Goal: Transaction & Acquisition: Purchase product/service

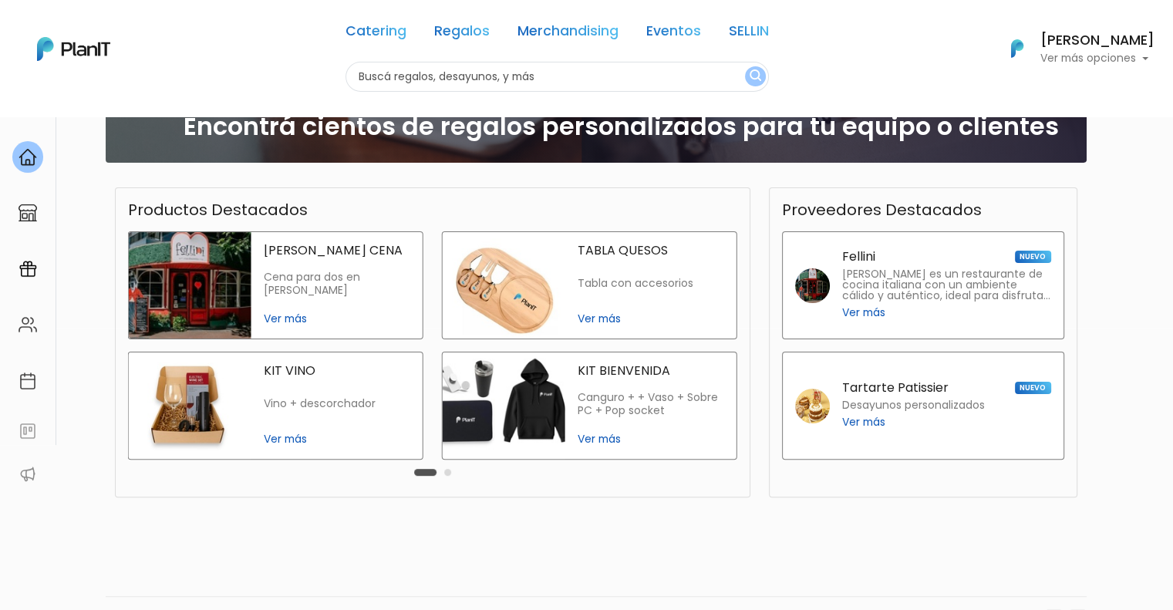
scroll to position [309, 0]
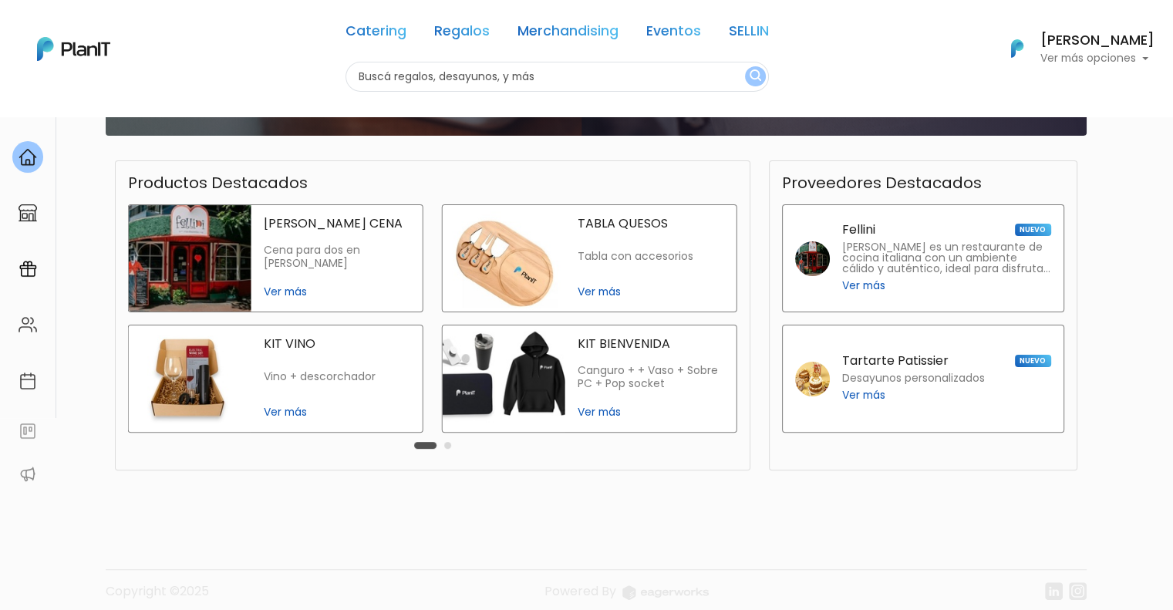
click at [599, 413] on span "Ver más" at bounding box center [651, 412] width 147 height 16
click at [447, 449] on button "Carousel Page 2" at bounding box center [447, 445] width 7 height 7
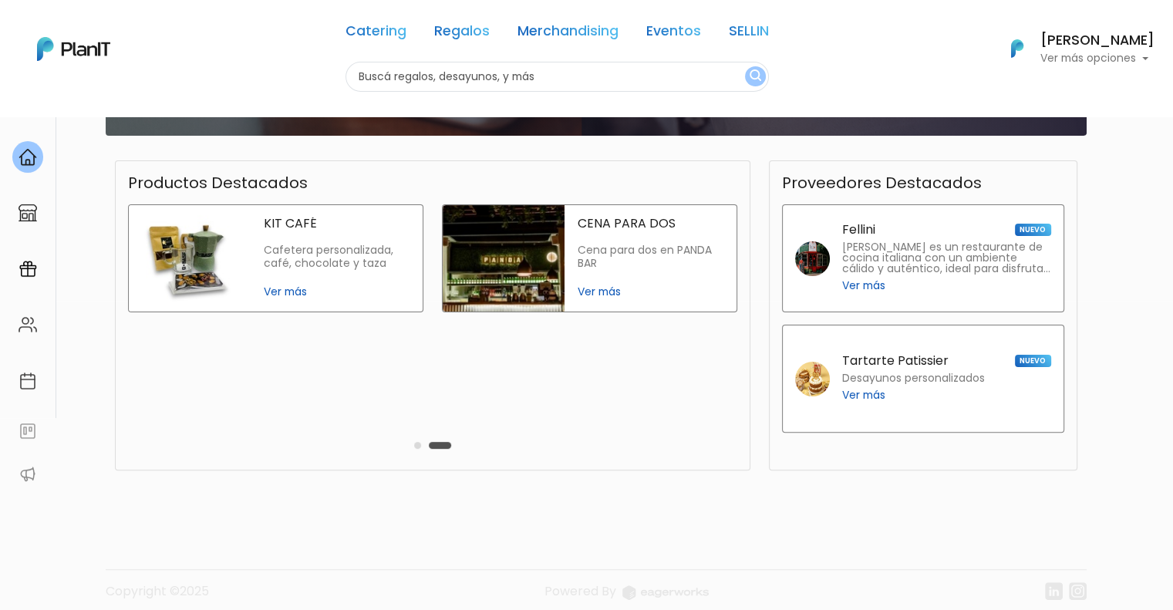
click at [287, 289] on span "Ver más" at bounding box center [337, 292] width 147 height 16
click at [380, 35] on link "Catering" at bounding box center [376, 34] width 61 height 19
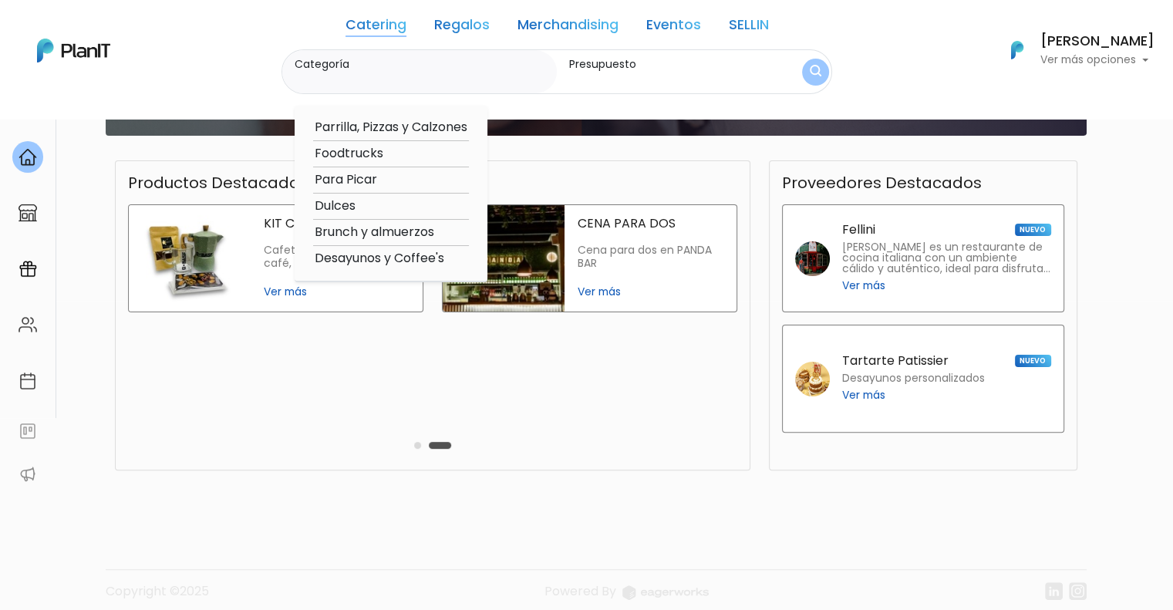
click at [452, 26] on link "Regalos" at bounding box center [462, 28] width 56 height 19
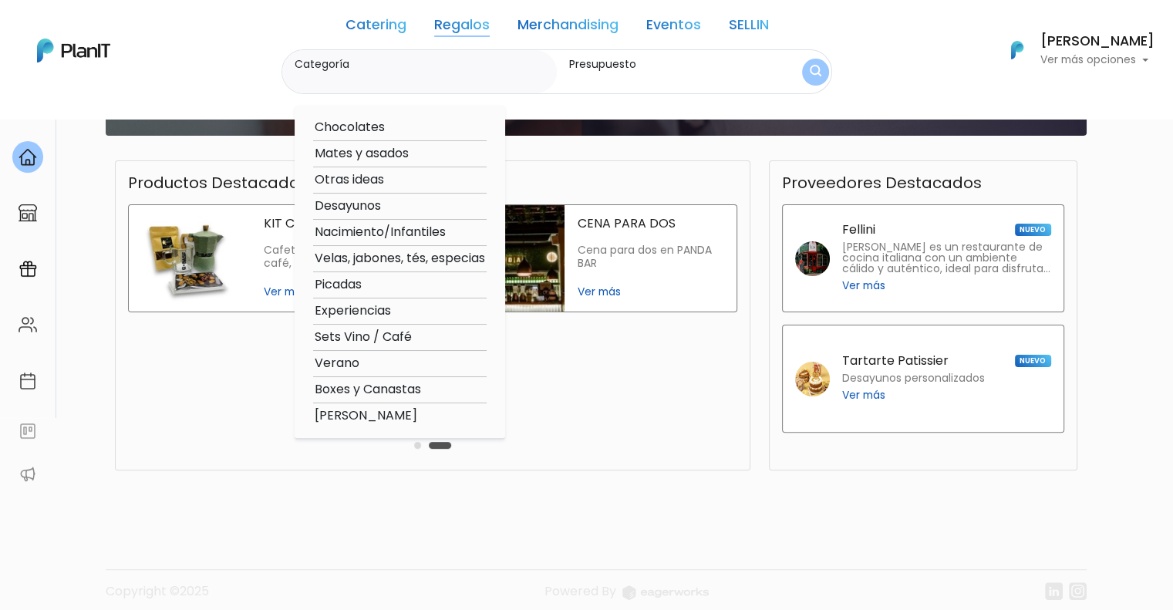
click at [460, 24] on link "Regalos" at bounding box center [462, 28] width 56 height 19
click at [551, 22] on link "Merchandising" at bounding box center [568, 28] width 101 height 19
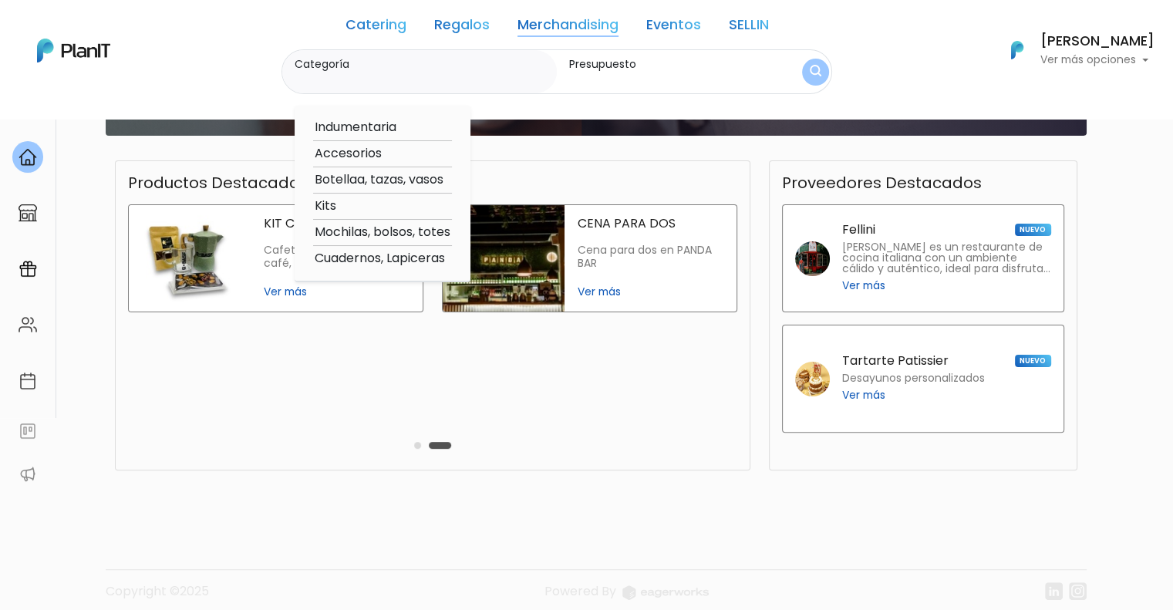
click at [671, 34] on link "Eventos" at bounding box center [674, 28] width 55 height 19
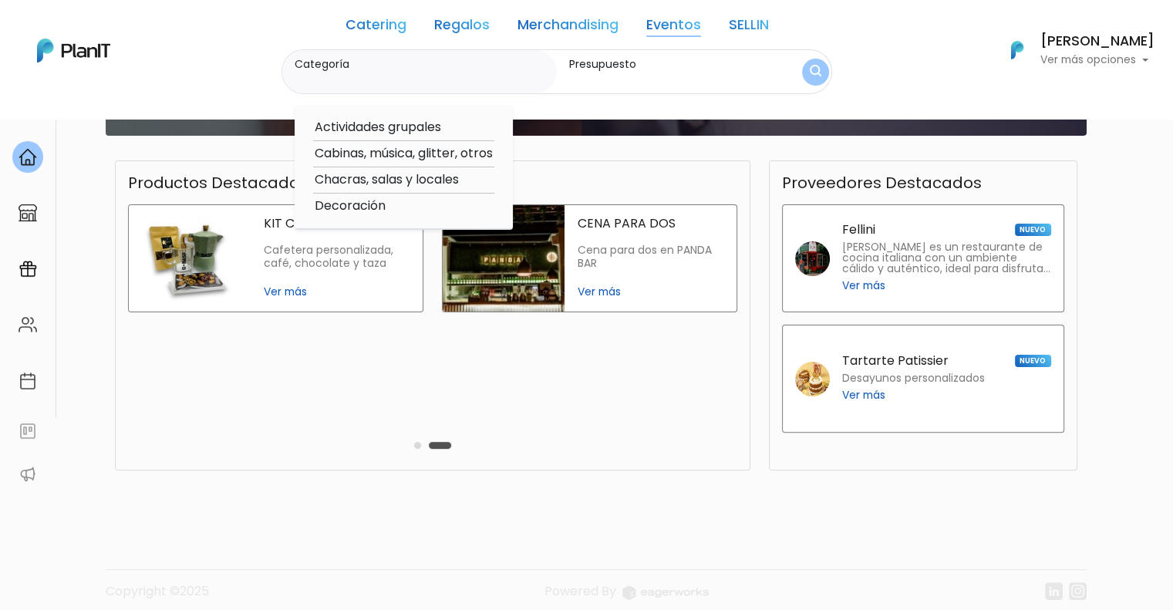
click at [734, 25] on link "SELLIN" at bounding box center [749, 28] width 40 height 19
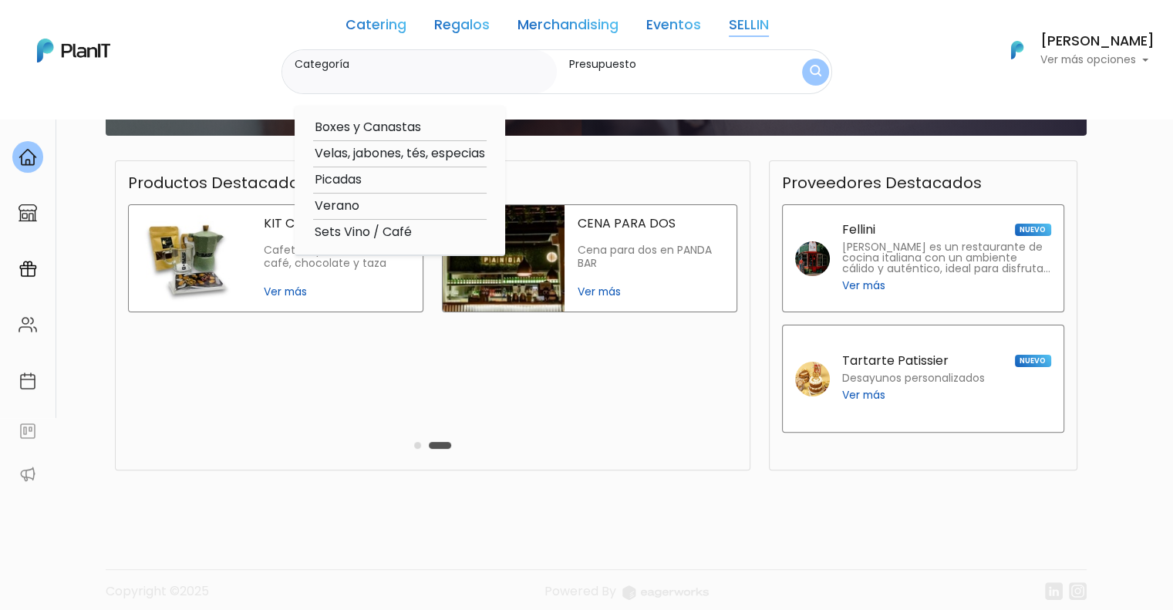
click at [356, 125] on option "Boxes y Canastas" at bounding box center [400, 127] width 174 height 19
type input "Boxes y Canastas"
type input "$0 - $1000"
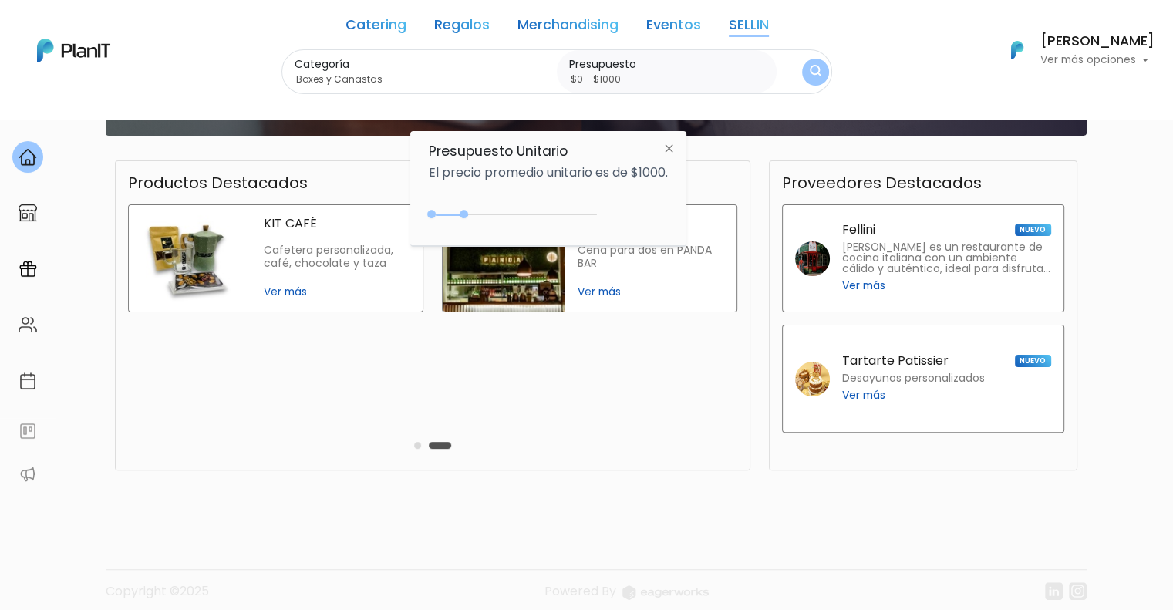
click at [815, 76] on img "submit" at bounding box center [816, 72] width 12 height 15
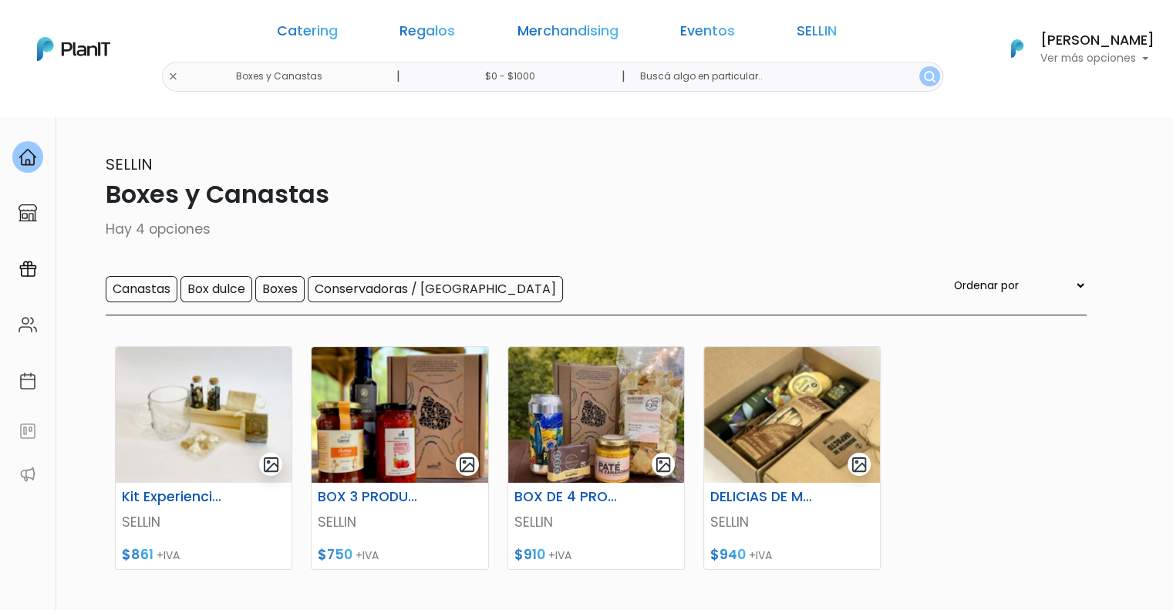
click at [572, 73] on input "$0 - $1000" at bounding box center [513, 77] width 235 height 30
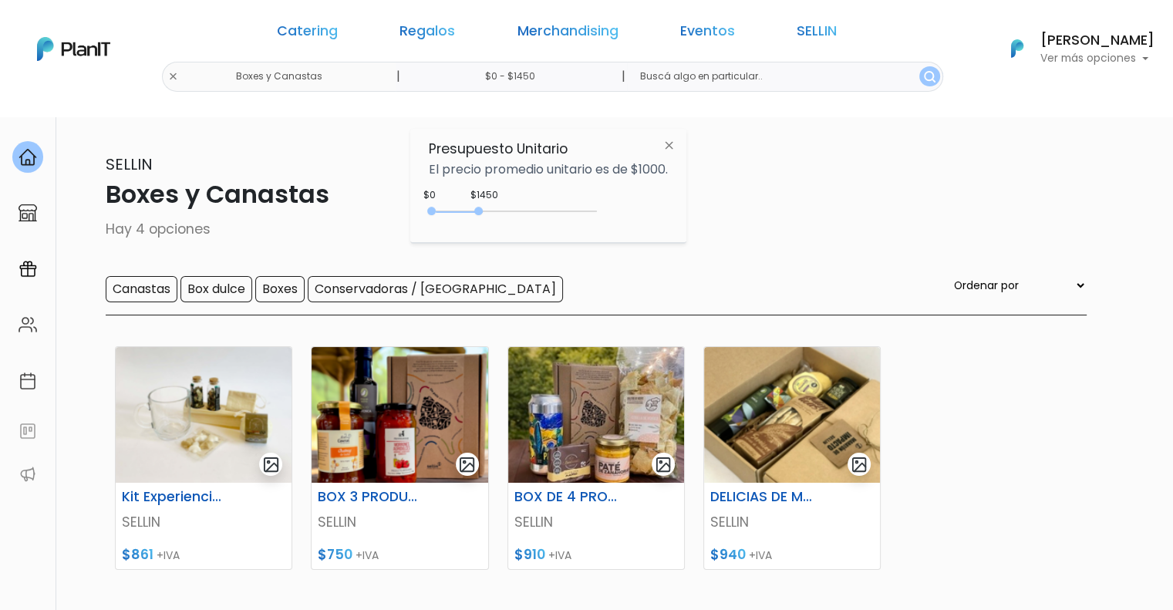
type input "$0 - $1500"
drag, startPoint x: 464, startPoint y: 209, endPoint x: 484, endPoint y: 209, distance: 20.1
click at [484, 209] on div "0 : 1500 0 1500" at bounding box center [516, 214] width 162 height 15
click at [924, 79] on img "submit" at bounding box center [930, 77] width 12 height 12
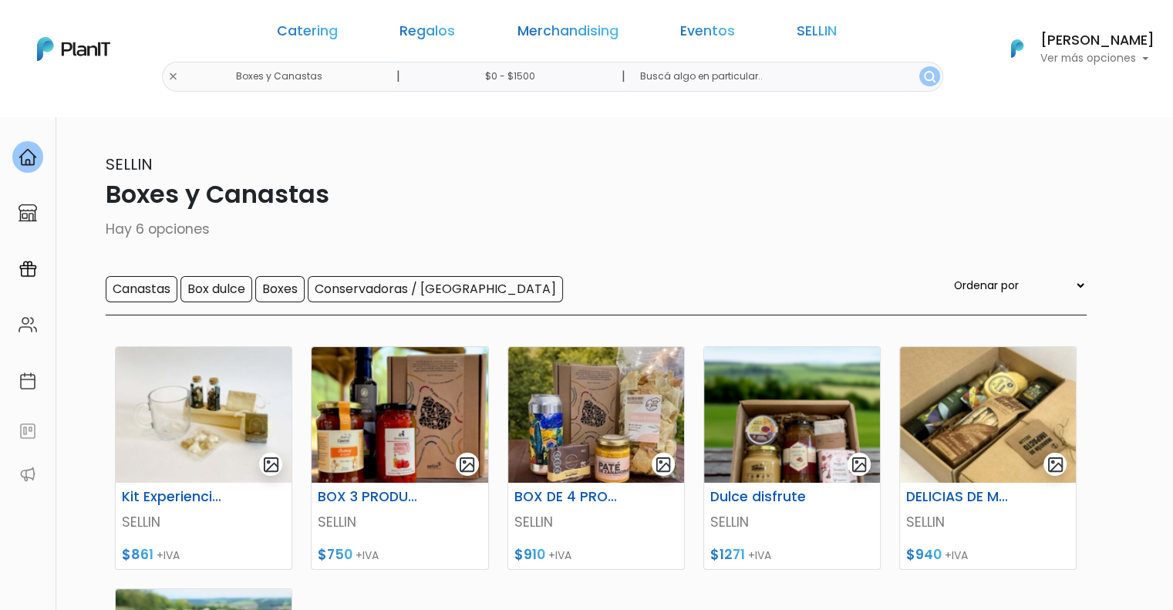
click at [579, 77] on input "$0 - $1500" at bounding box center [513, 77] width 235 height 30
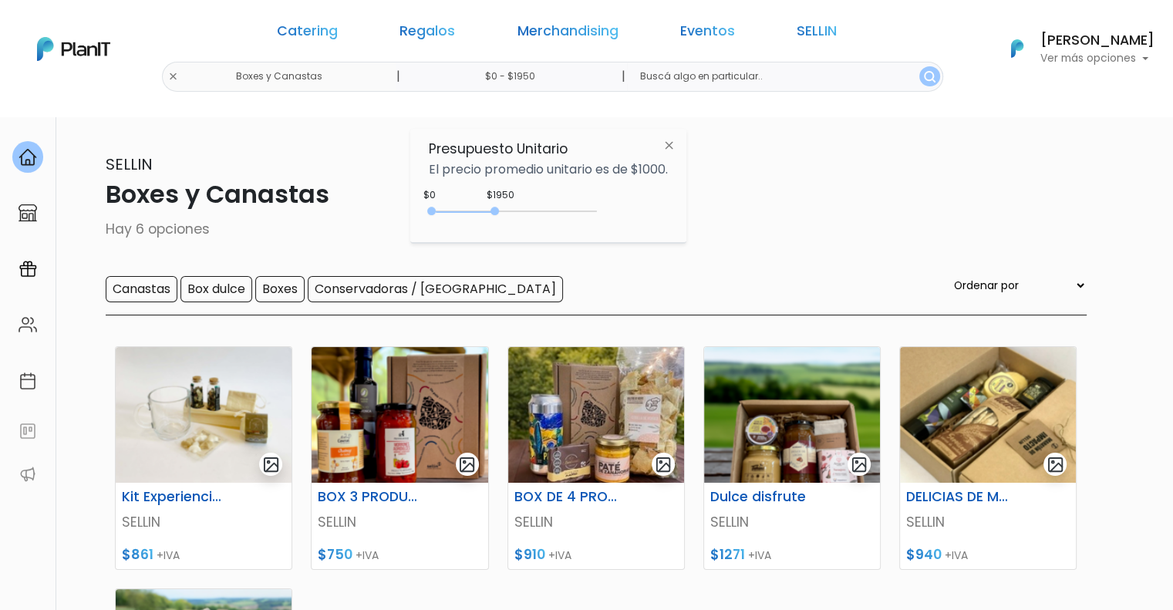
type input "$0 - $2000"
drag, startPoint x: 478, startPoint y: 213, endPoint x: 500, endPoint y: 214, distance: 21.6
click at [500, 214] on div at bounding box center [496, 211] width 8 height 8
click at [924, 79] on img "submit" at bounding box center [930, 77] width 12 height 12
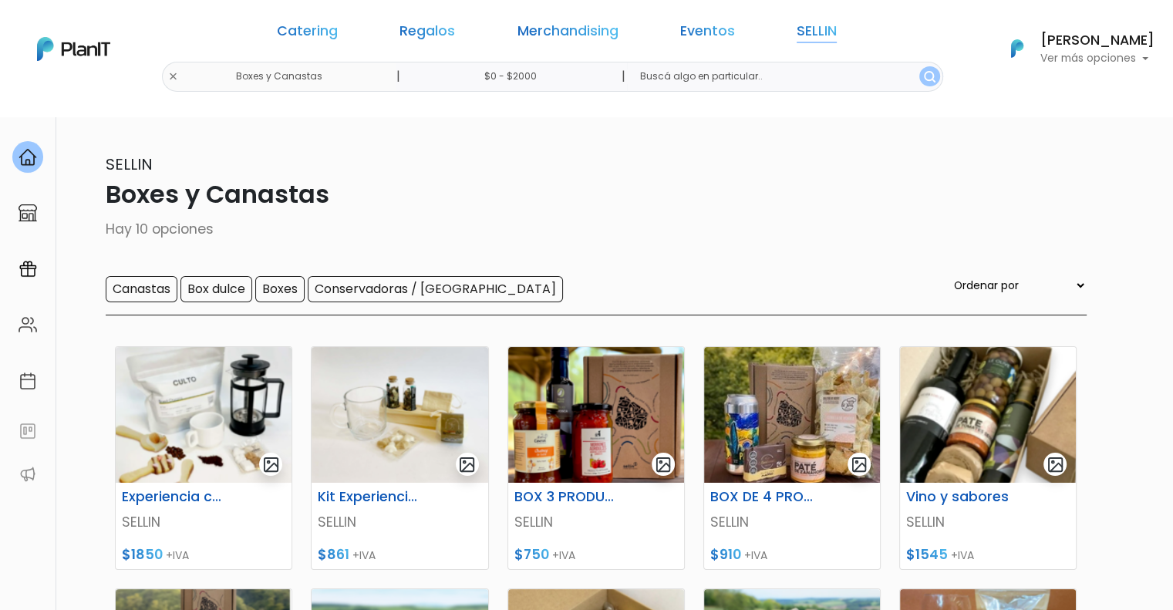
click at [797, 30] on link "SELLIN" at bounding box center [817, 34] width 40 height 19
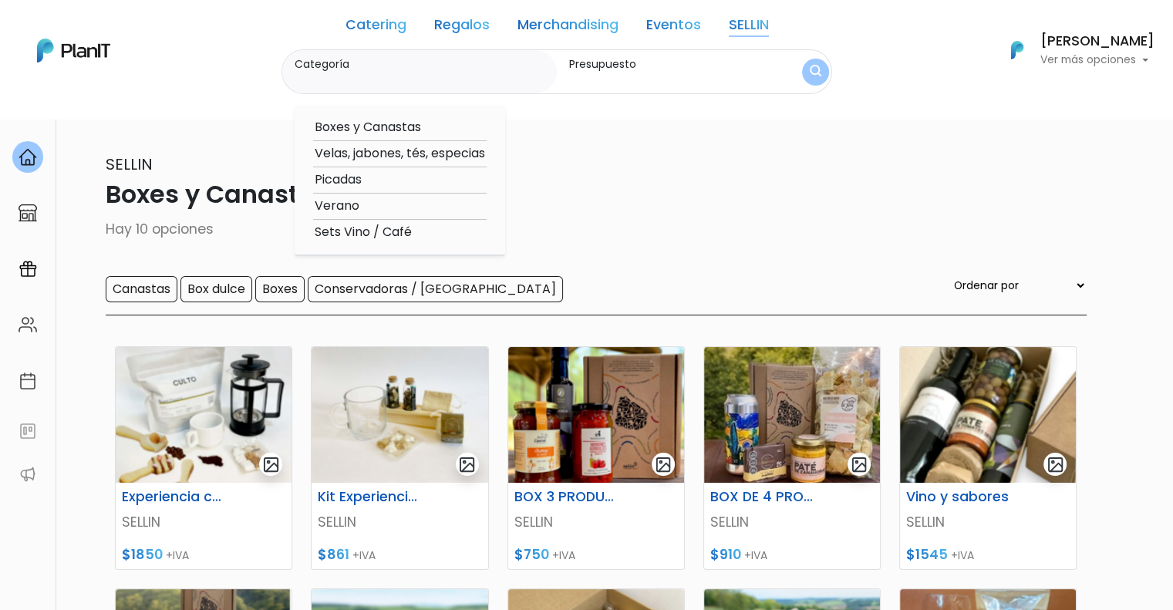
click at [677, 24] on link "Eventos" at bounding box center [674, 28] width 55 height 19
click at [608, 24] on link "Merchandising" at bounding box center [568, 28] width 101 height 19
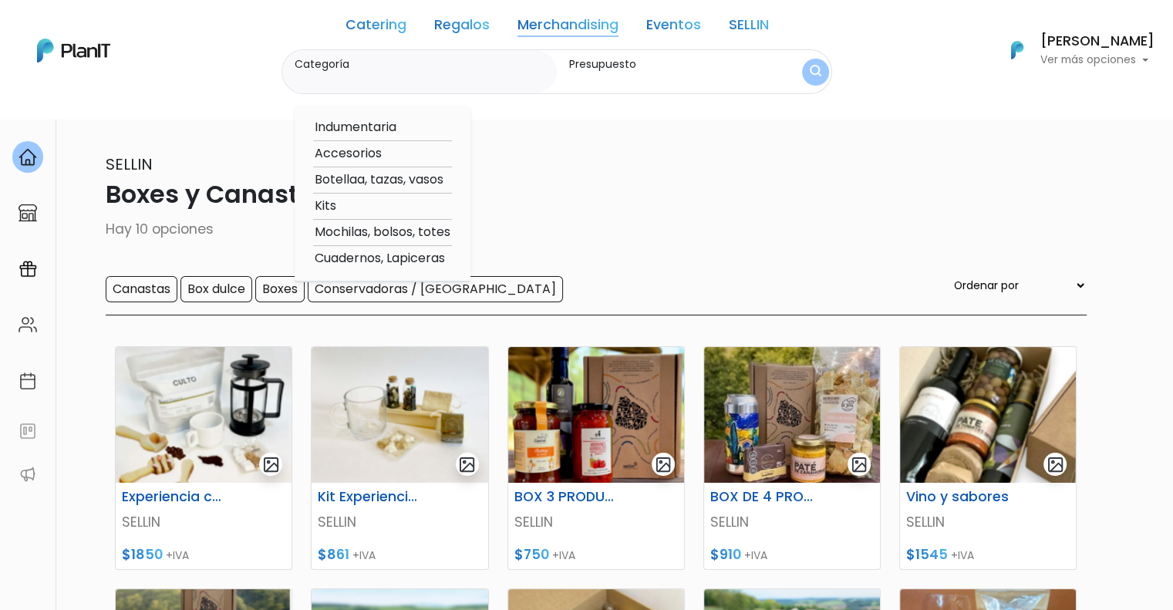
click at [336, 234] on option "Mochilas, bolsos, totes" at bounding box center [382, 232] width 139 height 19
type input "Mochilas, bolsos, totes"
type input "$0 - $2000"
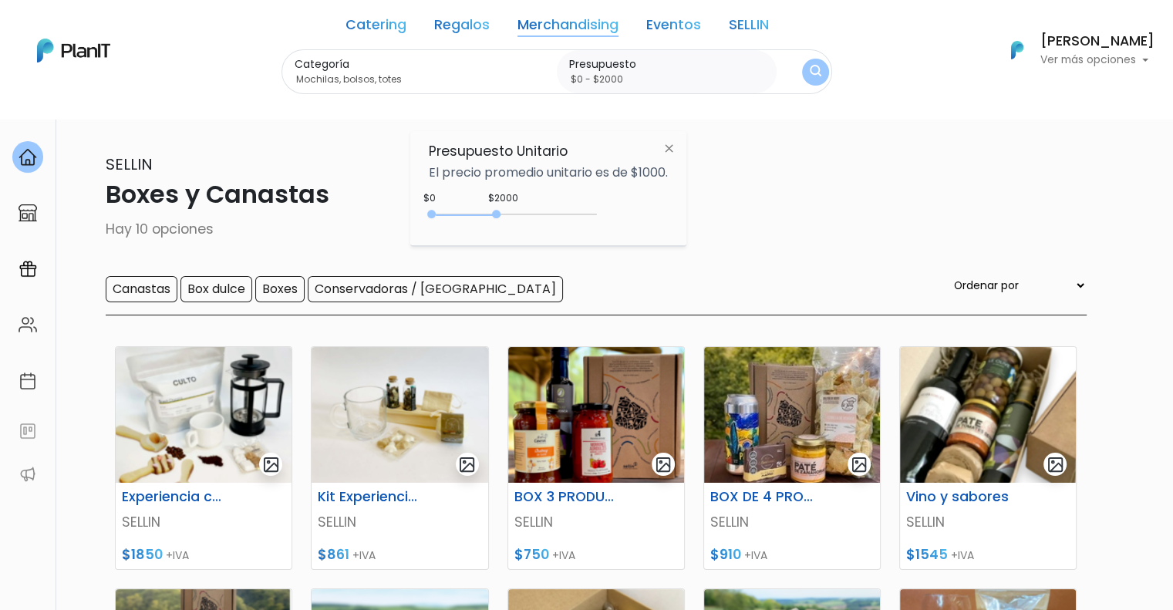
click at [814, 73] on img "submit" at bounding box center [816, 72] width 12 height 15
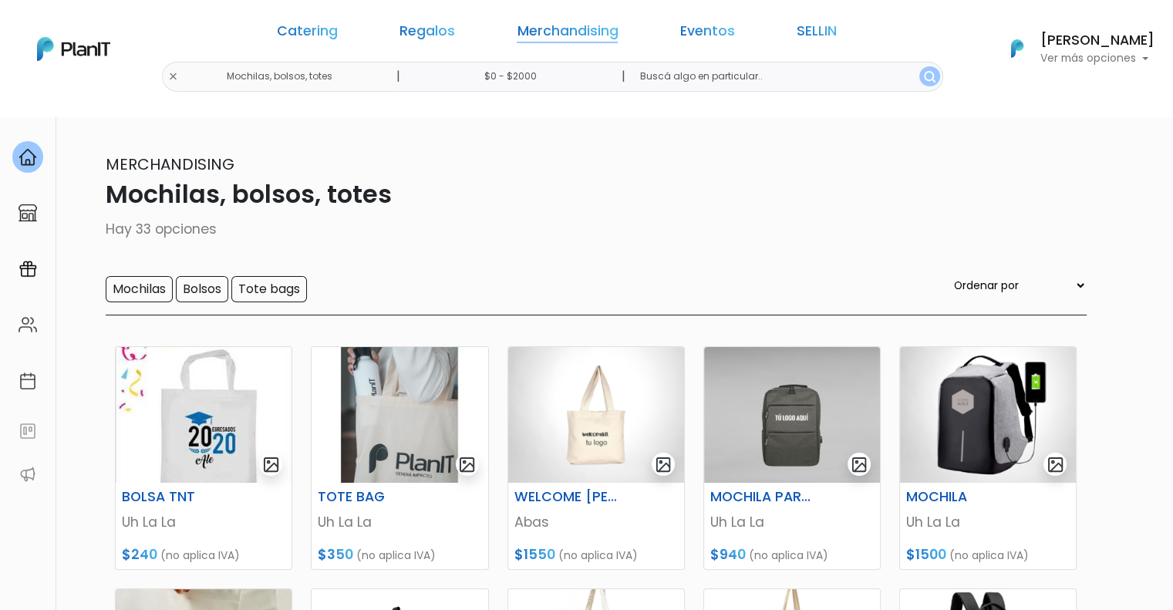
click at [567, 35] on link "Merchandising" at bounding box center [567, 34] width 101 height 19
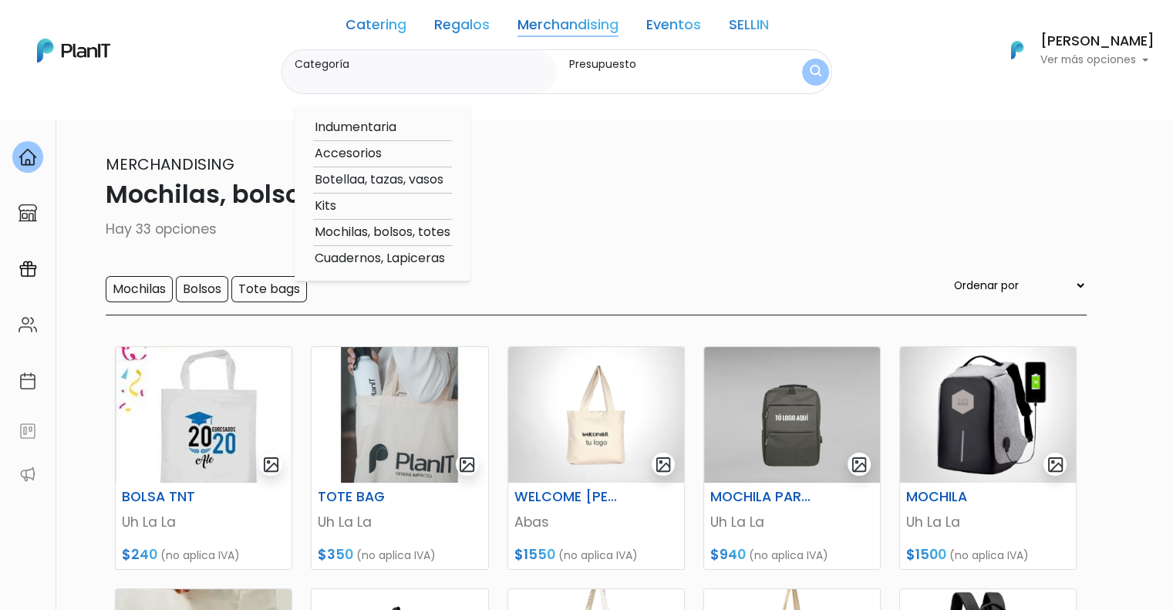
click at [336, 211] on option "Kits" at bounding box center [382, 206] width 139 height 19
type input "Kits"
type input "$0 - $2000"
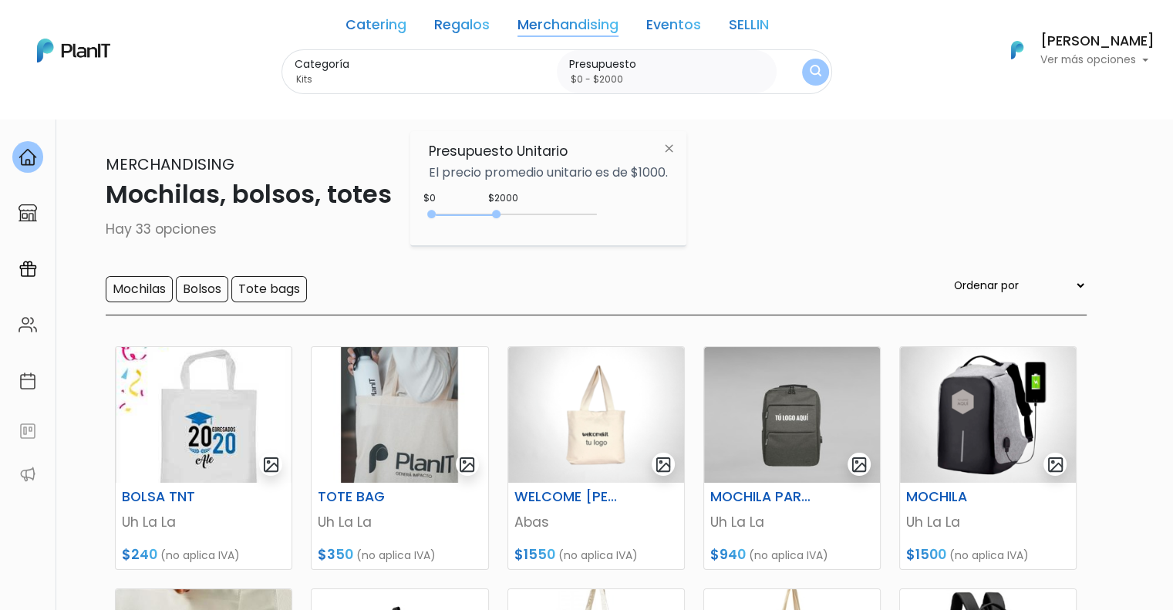
click at [818, 70] on img "submit" at bounding box center [816, 72] width 12 height 15
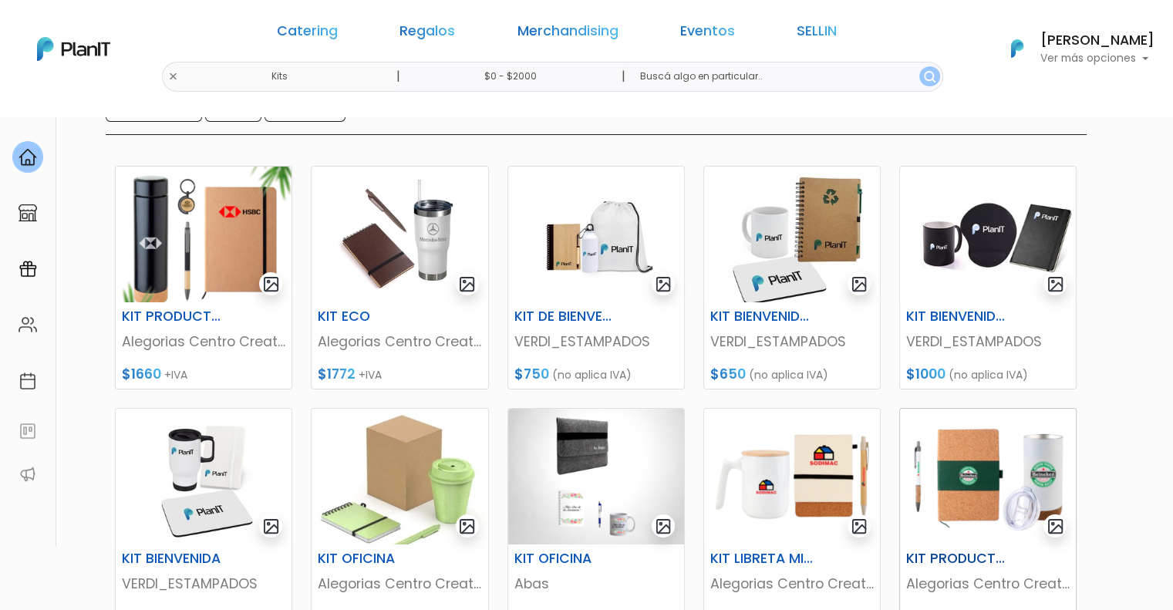
scroll to position [154, 0]
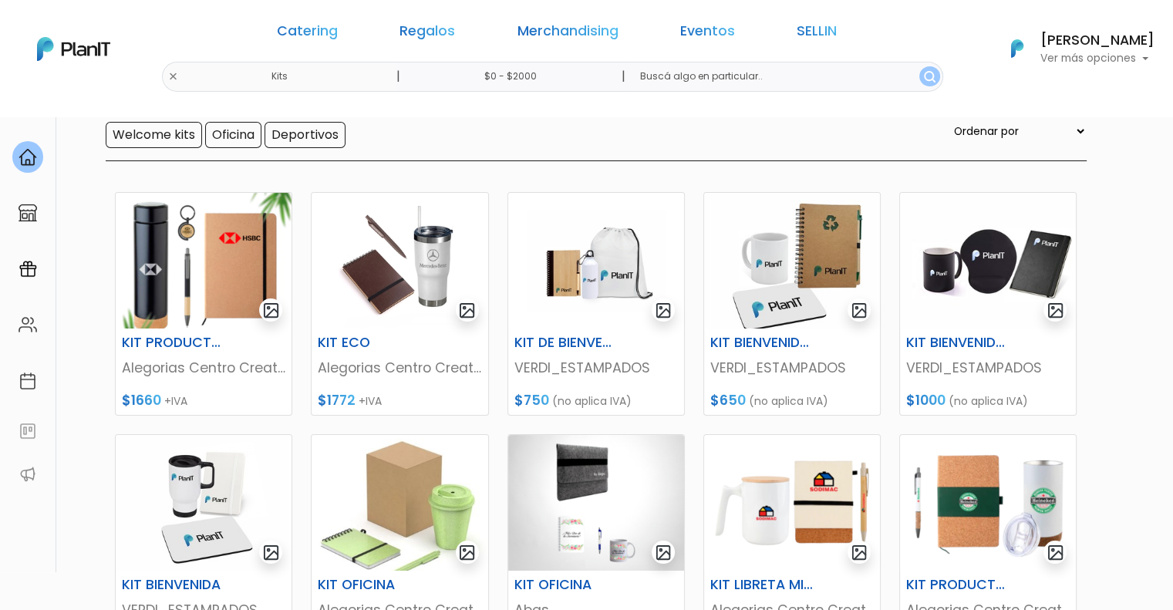
click at [1081, 133] on select "Ordenar por Menor Precio Mayor Precio Reviews Últimos ingresos" at bounding box center [1019, 131] width 136 height 17
select select "0"
click at [982, 123] on select "Ordenar por Menor Precio Mayor Precio Reviews Últimos ingresos" at bounding box center [1019, 131] width 136 height 17
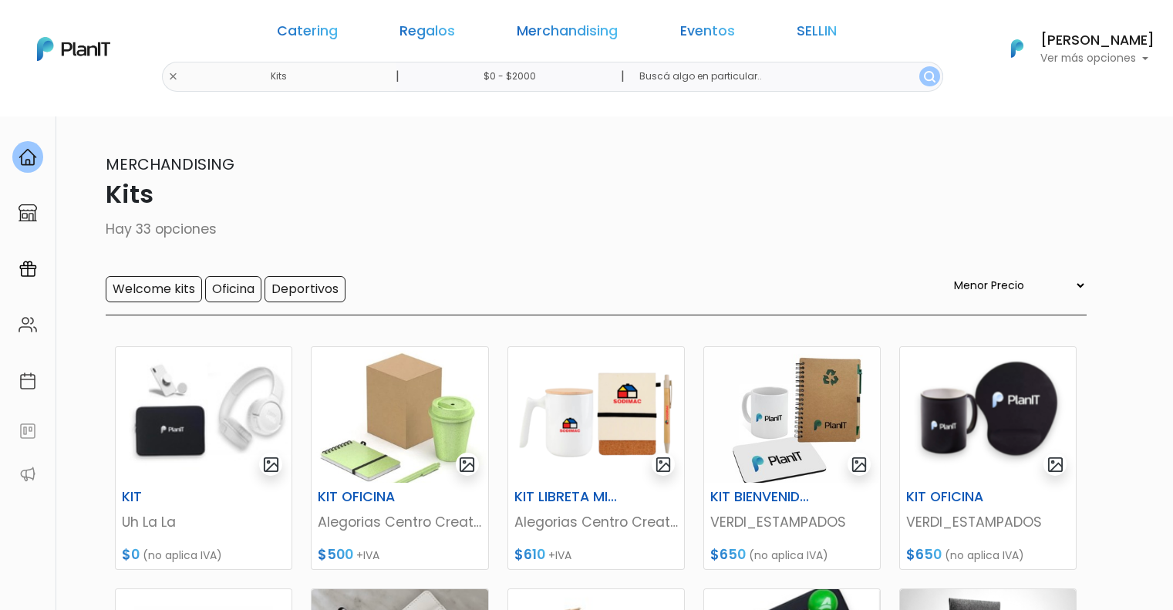
select select "0"
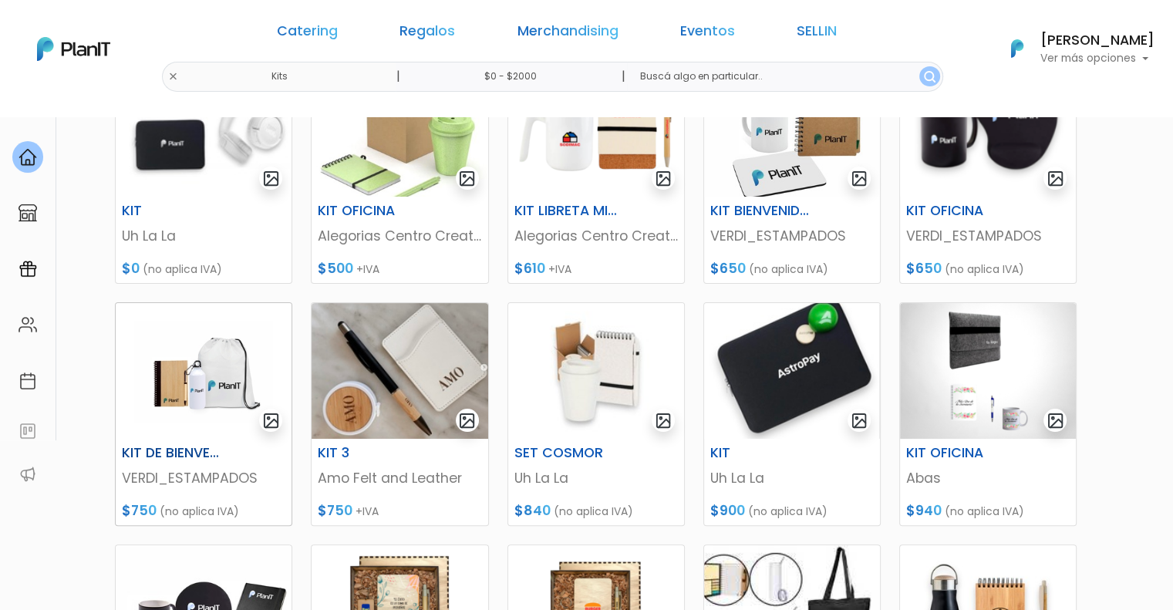
scroll to position [309, 0]
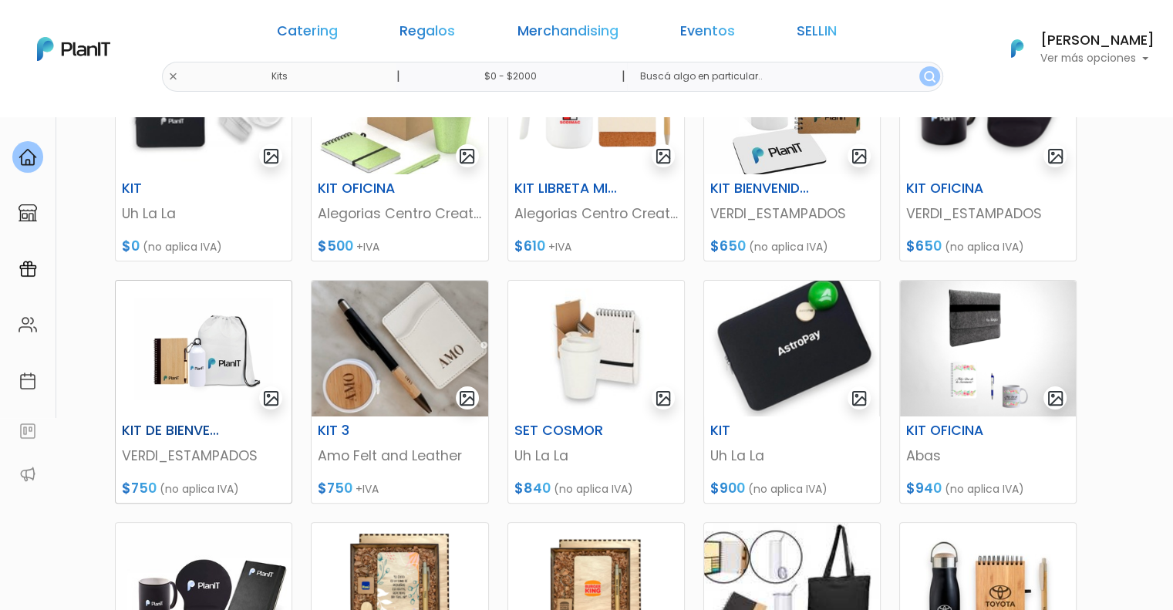
click at [218, 367] on img at bounding box center [204, 349] width 176 height 136
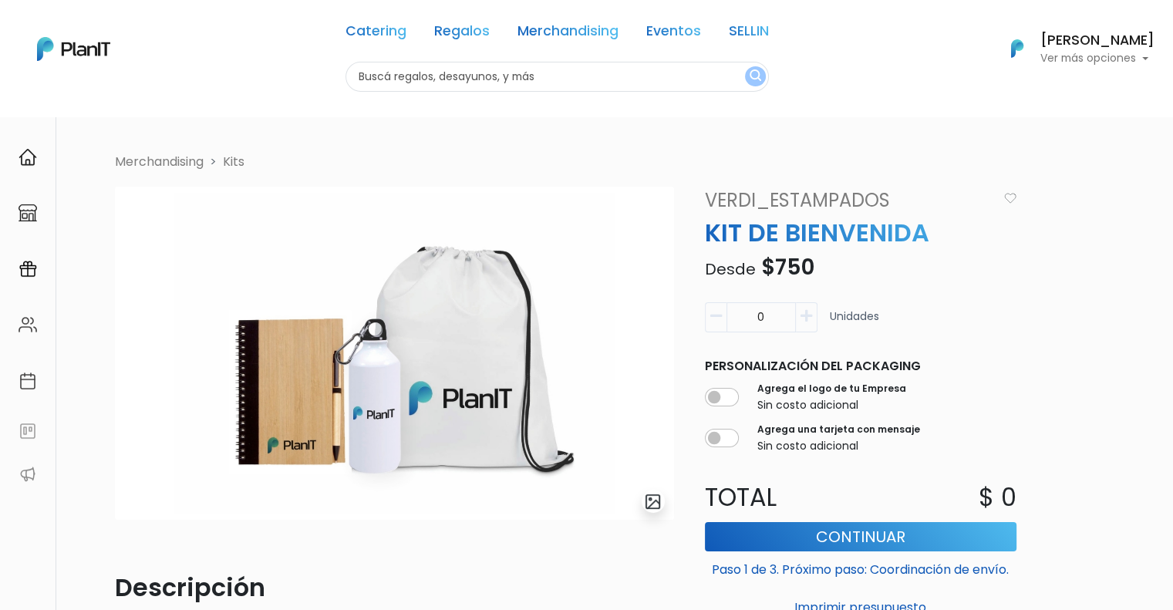
click at [1150, 58] on p "Ver más opciones" at bounding box center [1098, 58] width 114 height 11
click at [233, 160] on link "Kits" at bounding box center [234, 162] width 22 height 18
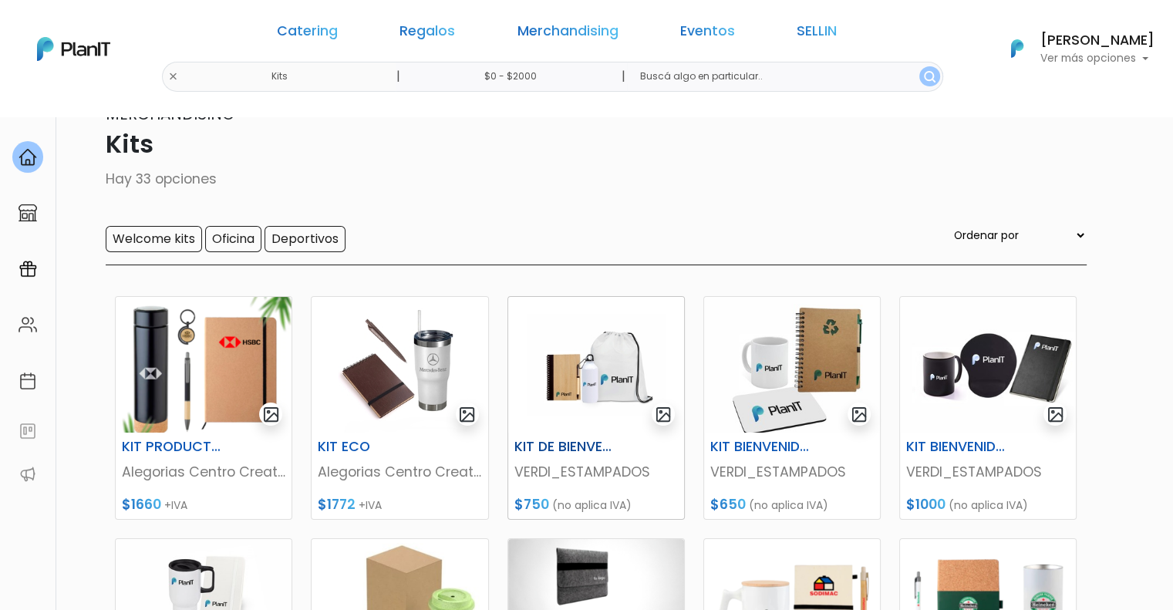
scroll to position [77, 0]
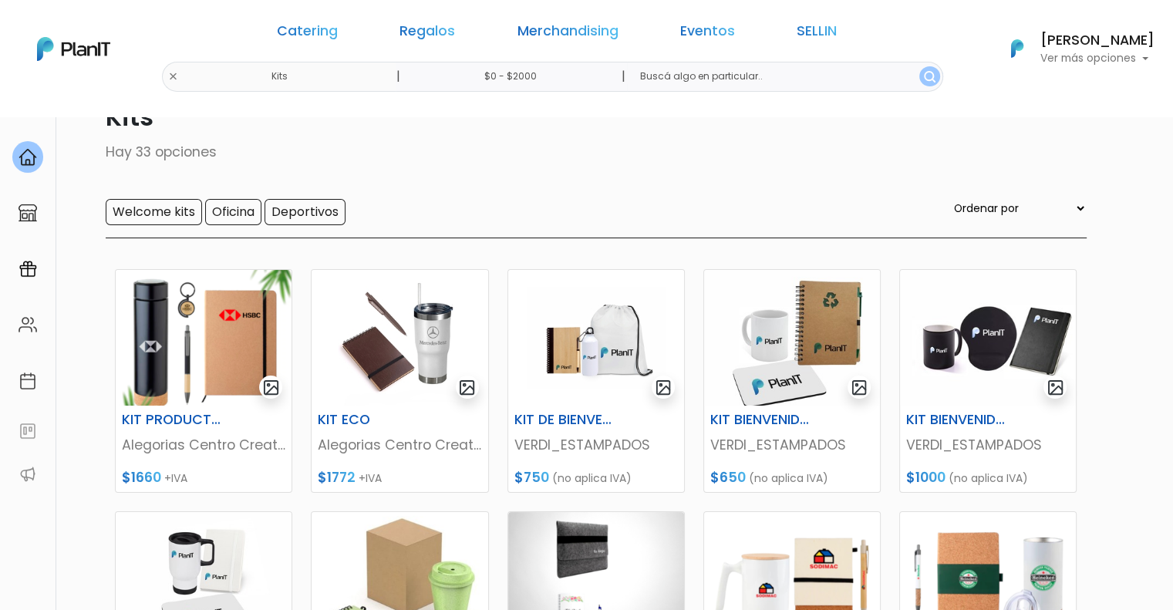
click at [1077, 212] on select "Ordenar por Menor Precio Mayor Precio Reviews Últimos ingresos" at bounding box center [1019, 208] width 136 height 17
select select "0"
click at [982, 201] on select "Ordenar por Menor Precio Mayor Precio Reviews Últimos ingresos" at bounding box center [1019, 208] width 136 height 17
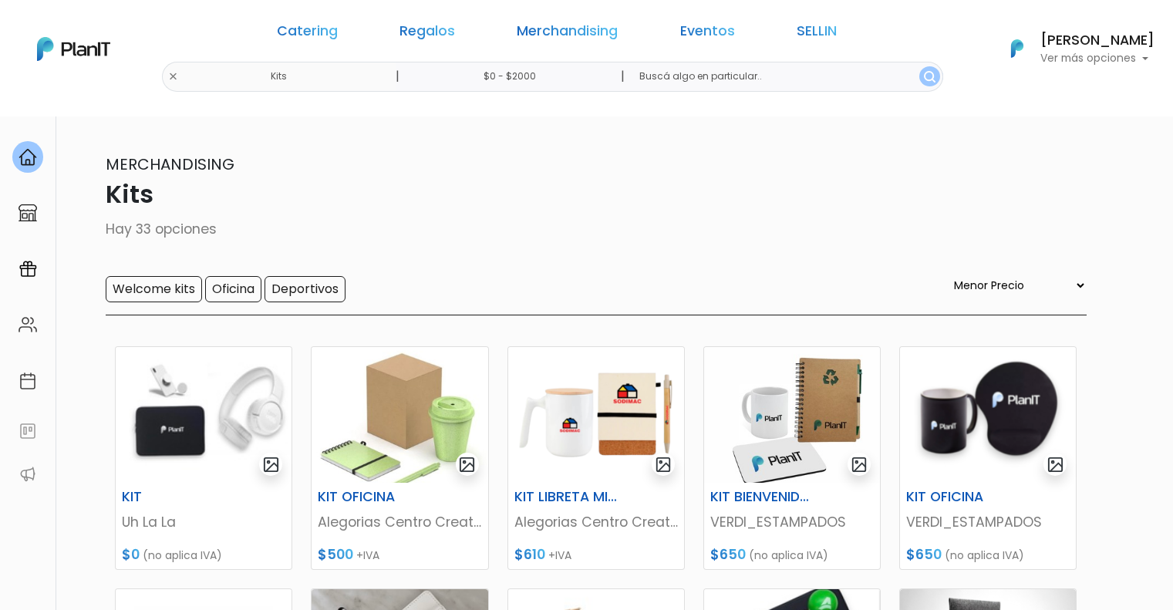
select select "0"
